Goal: Navigation & Orientation: Find specific page/section

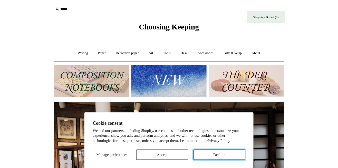
click at [242, 157] on button "Decline" at bounding box center [220, 155] width 52 height 10
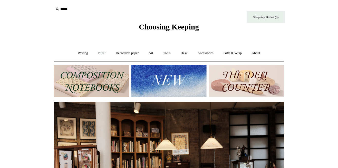
click at [95, 54] on link "Paper +" at bounding box center [101, 53] width 17 height 14
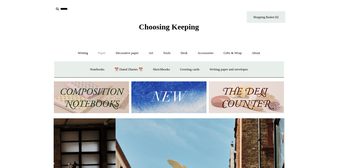
scroll to position [0, 230]
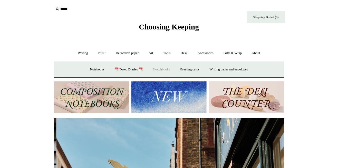
click at [160, 71] on link "Sketchbooks +" at bounding box center [161, 70] width 26 height 14
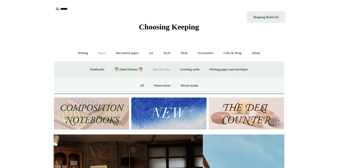
scroll to position [0, 0]
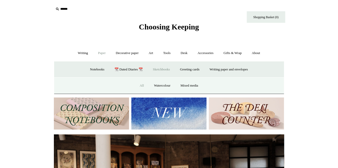
click at [135, 87] on link "All" at bounding box center [142, 86] width 14 height 14
